Goal: Check status: Check status

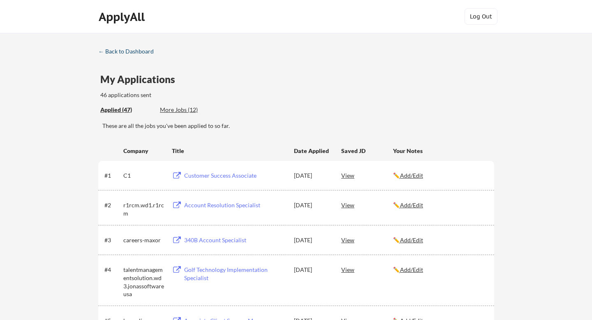
click at [128, 53] on div "← Back to Dashboard" at bounding box center [129, 52] width 62 height 6
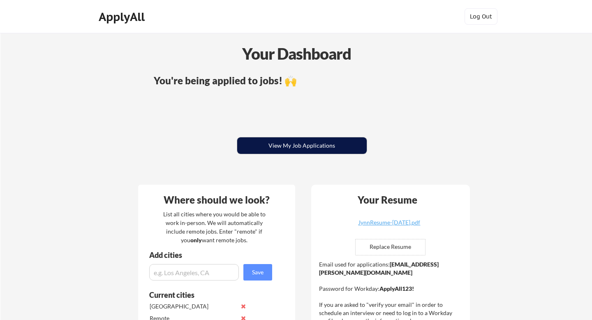
click at [261, 150] on button "View My Job Applications" at bounding box center [302, 145] width 130 height 16
